Goal: Information Seeking & Learning: Learn about a topic

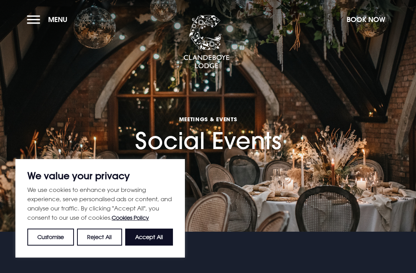
click at [149, 237] on button "Accept All" at bounding box center [149, 236] width 48 height 17
checkbox input "true"
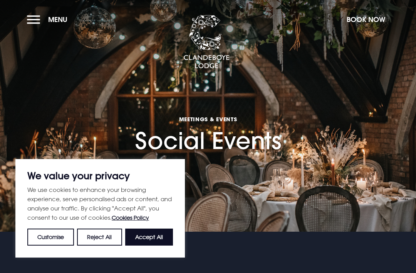
checkbox input "true"
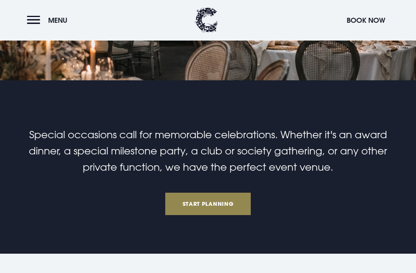
scroll to position [151, 0]
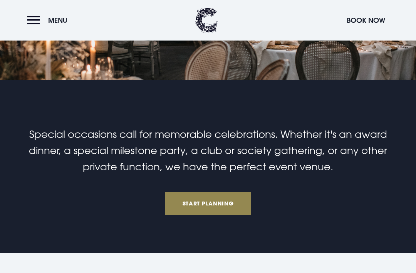
click at [204, 200] on link "Start Planning" at bounding box center [208, 203] width 86 height 22
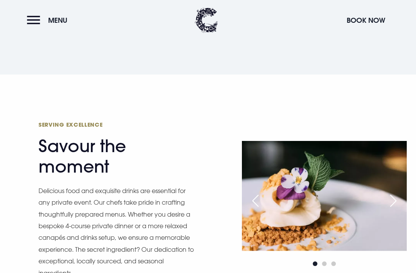
scroll to position [1469, 0]
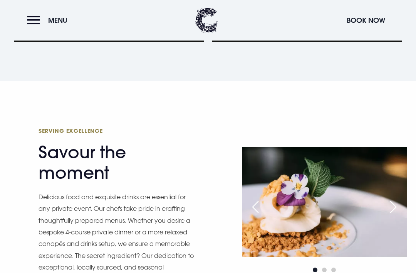
click at [35, 18] on button "Menu" at bounding box center [49, 20] width 44 height 17
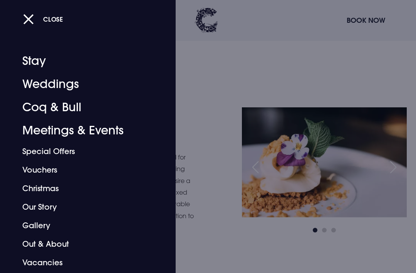
scroll to position [1506, 0]
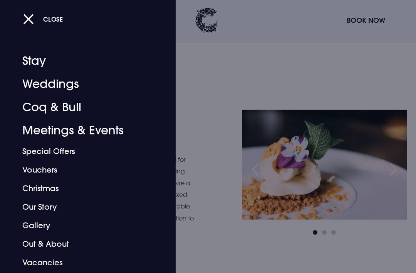
click at [58, 149] on link "Special Offers" at bounding box center [82, 151] width 121 height 19
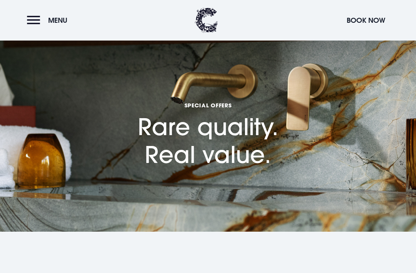
click at [25, 13] on header "Menu Book Now" at bounding box center [208, 20] width 416 height 40
click at [41, 21] on button "Menu" at bounding box center [49, 20] width 44 height 17
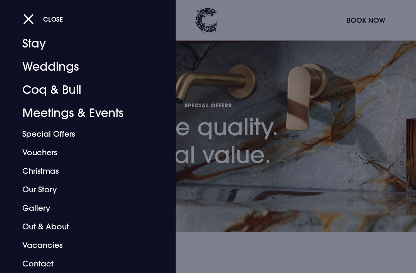
scroll to position [17, 0]
click at [92, 111] on link "Meetings & Events" at bounding box center [82, 112] width 121 height 23
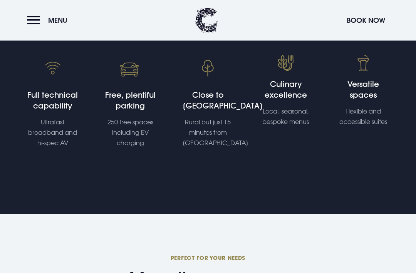
scroll to position [308, 0]
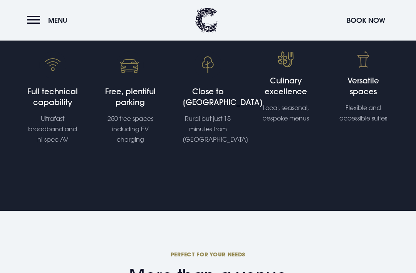
click at [365, 84] on h4 "Versatile spaces" at bounding box center [363, 87] width 50 height 22
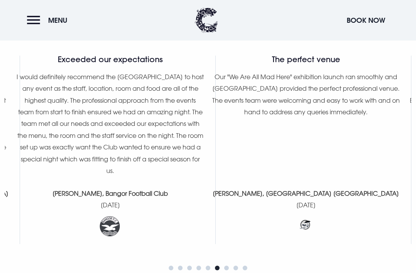
scroll to position [1049, 0]
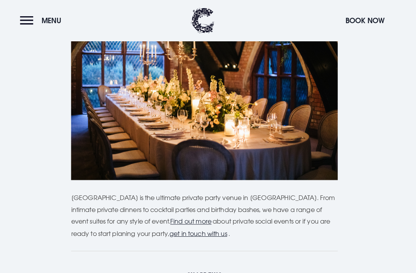
scroll to position [3380, 0]
